Goal: Task Accomplishment & Management: Manage account settings

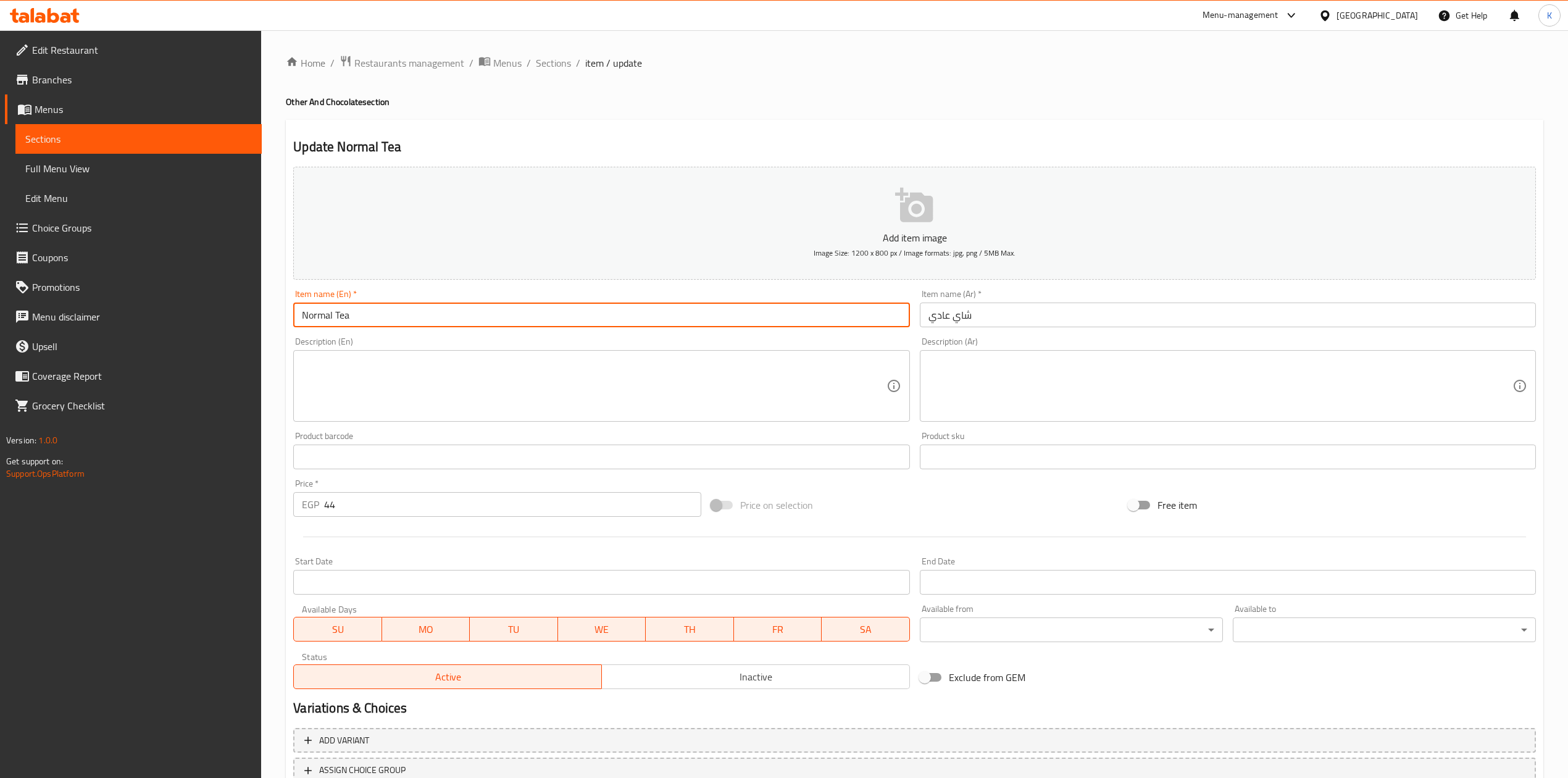
click at [332, 316] on input "Normal Tea" at bounding box center [601, 314] width 616 height 25
click at [82, 139] on span "Sections" at bounding box center [139, 139] width 226 height 15
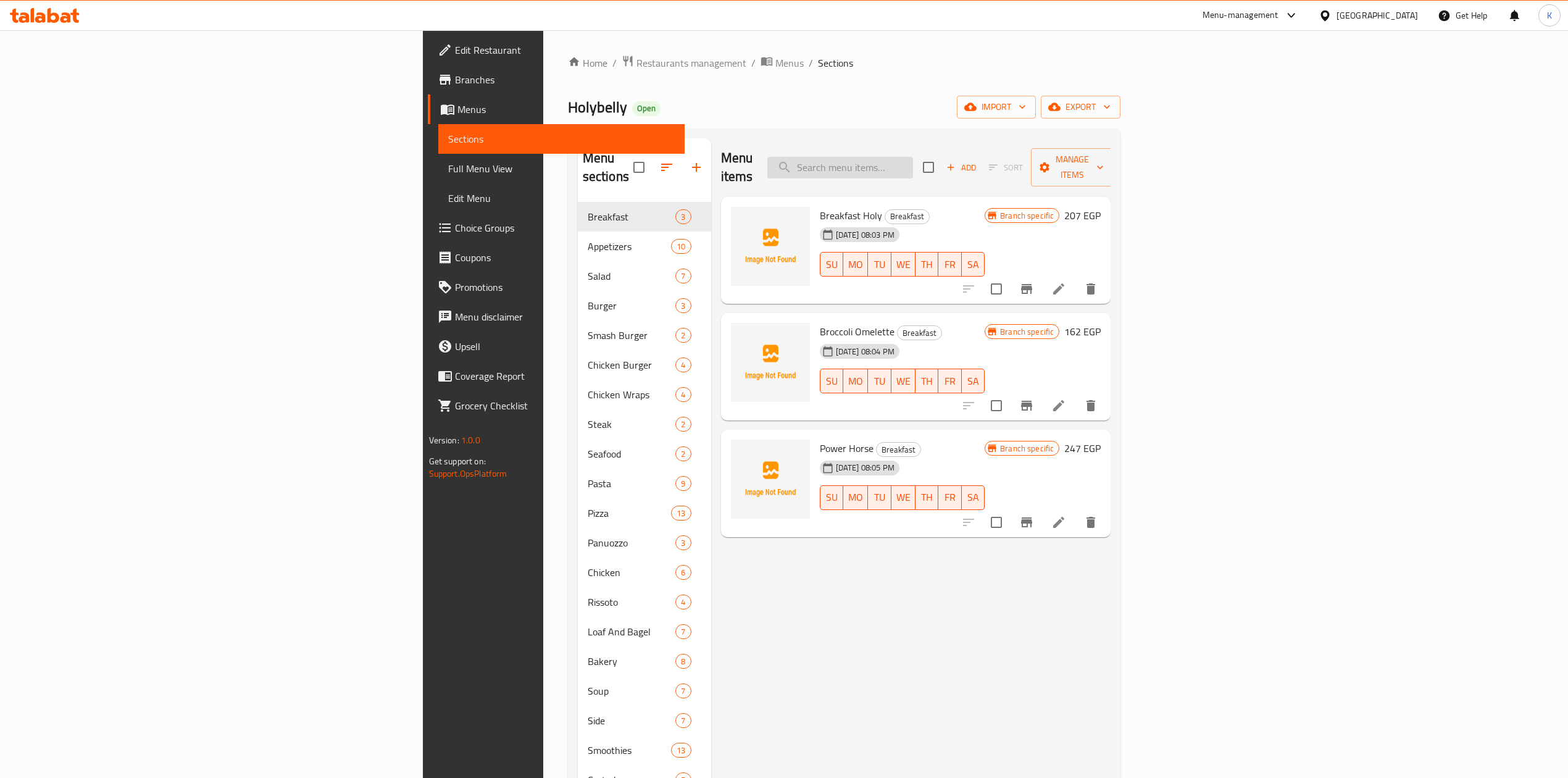
click at [913, 158] on input "search" at bounding box center [840, 167] width 146 height 21
paste input "Normal Tea"
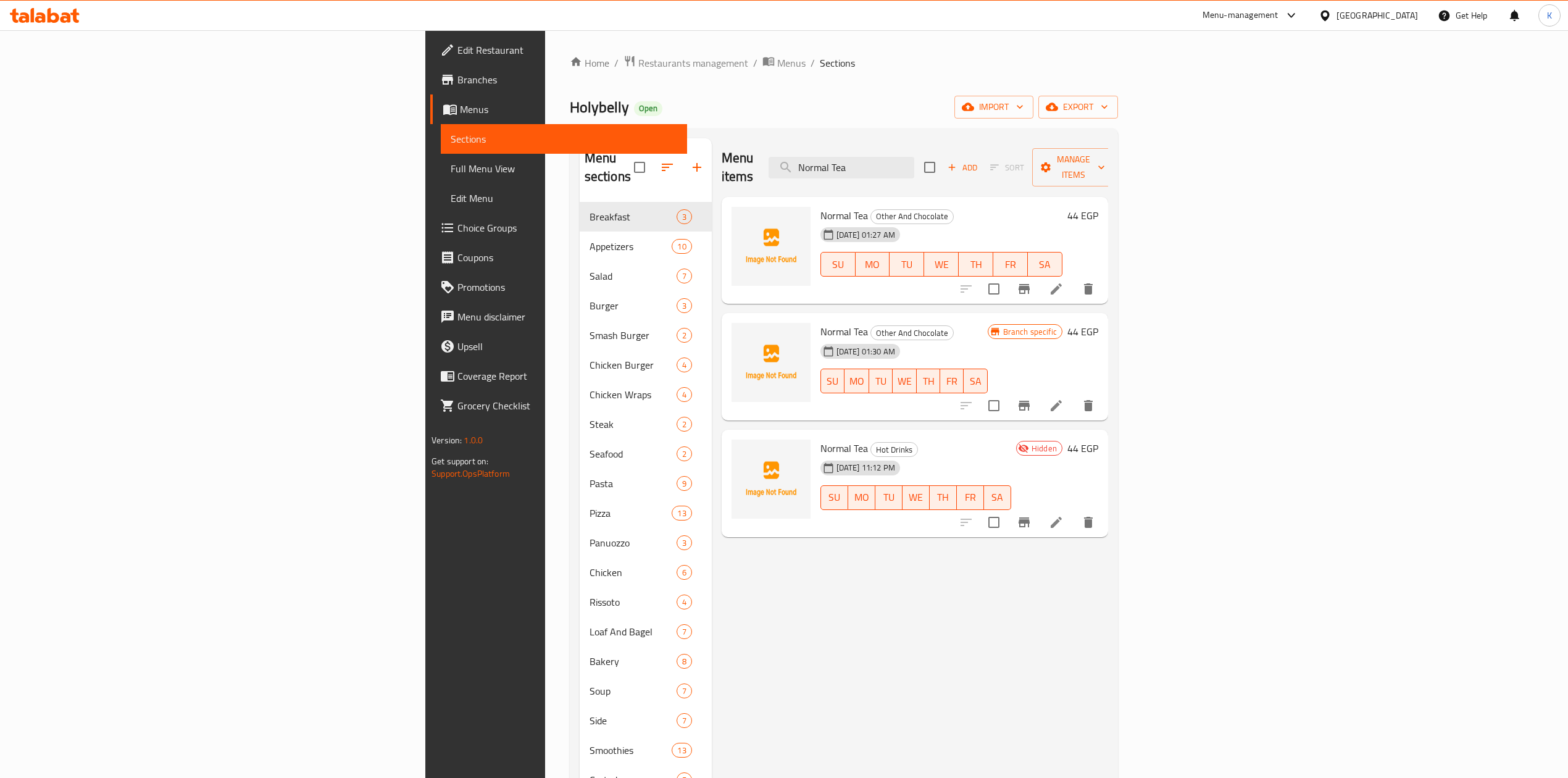
type input "Normal Tea"
click at [1092, 283] on icon "delete" at bounding box center [1088, 289] width 9 height 11
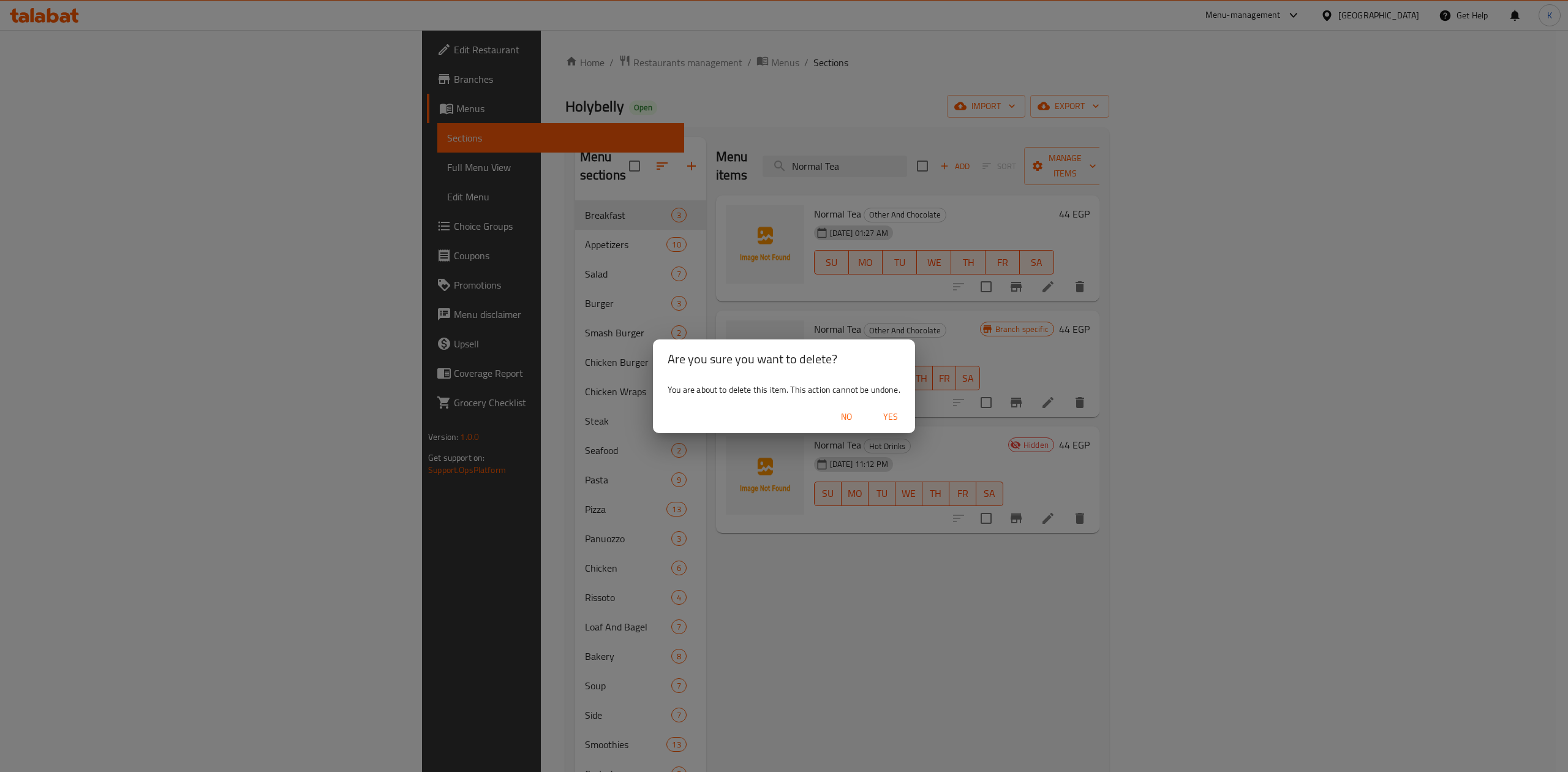
click at [887, 413] on span "Yes" at bounding box center [890, 416] width 29 height 15
